Goal: Information Seeking & Learning: Learn about a topic

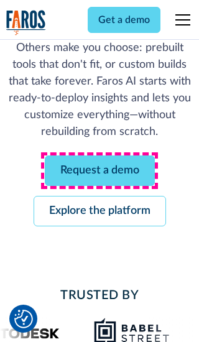
click at [100, 171] on link "Request a demo" at bounding box center [100, 171] width 110 height 30
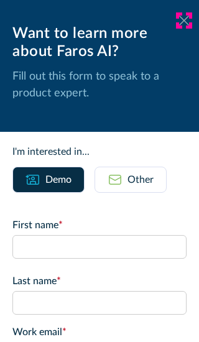
click at [184, 21] on icon at bounding box center [184, 20] width 10 height 9
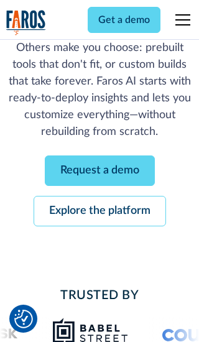
scroll to position [190, 0]
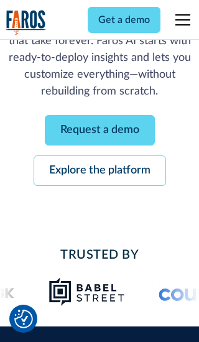
click at [100, 171] on link "Explore the platform" at bounding box center [100, 171] width 133 height 30
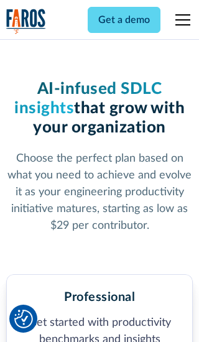
scroll to position [1928, 0]
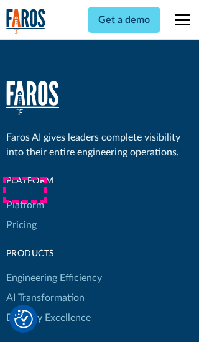
click at [24, 195] on link "Platform" at bounding box center [25, 205] width 38 height 20
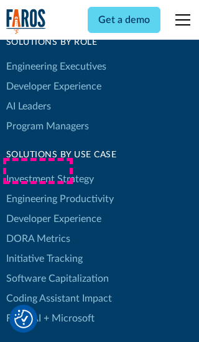
scroll to position [7693, 0]
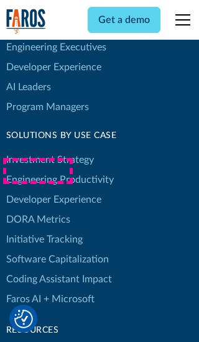
click at [37, 210] on link "DORA Metrics" at bounding box center [38, 220] width 64 height 20
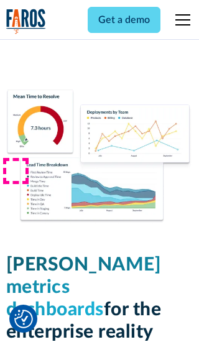
scroll to position [5449, 0]
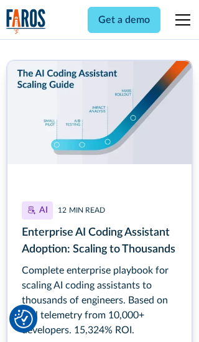
scroll to position [5584, 0]
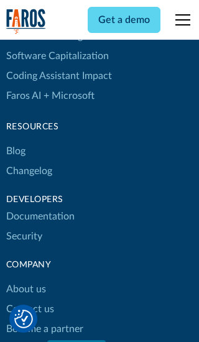
click at [29, 171] on link "Changelog" at bounding box center [29, 171] width 46 height 20
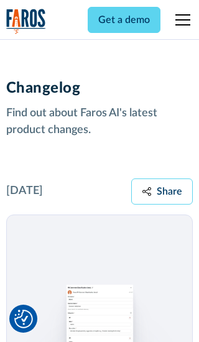
scroll to position [15030, 0]
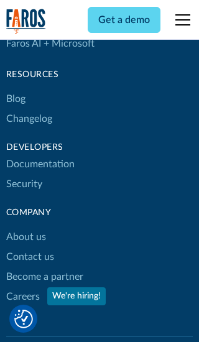
click at [26, 227] on link "About us" at bounding box center [26, 237] width 40 height 20
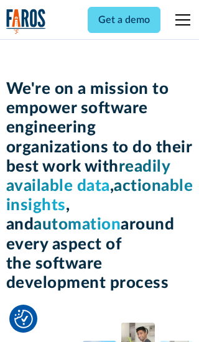
scroll to position [4291, 0]
